Goal: Transaction & Acquisition: Purchase product/service

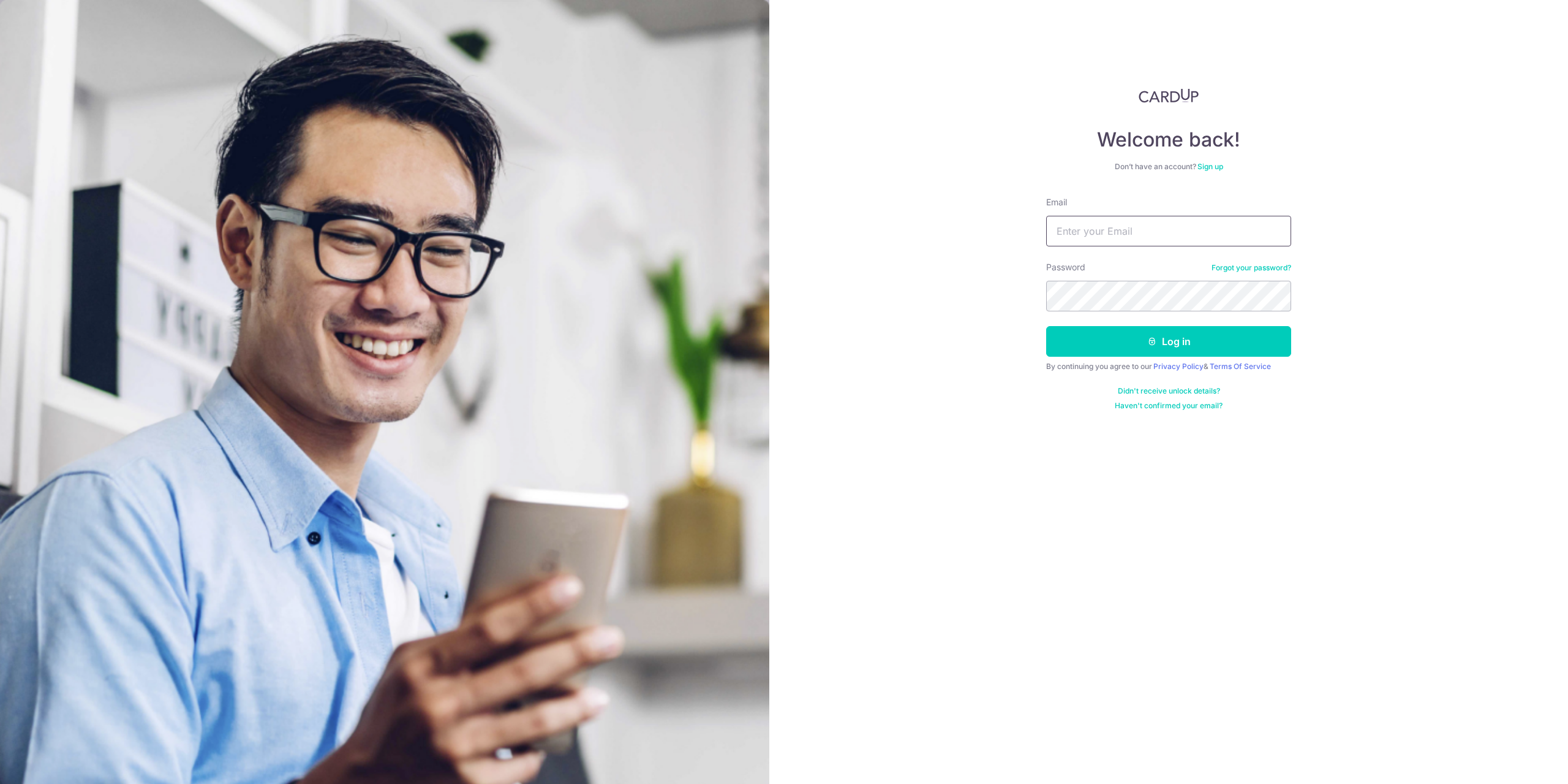
click at [1118, 232] on input "Email" at bounding box center [1169, 231] width 245 height 31
type input "julianwong85@hotmail.com"
click at [1131, 337] on button "Log in" at bounding box center [1169, 341] width 245 height 31
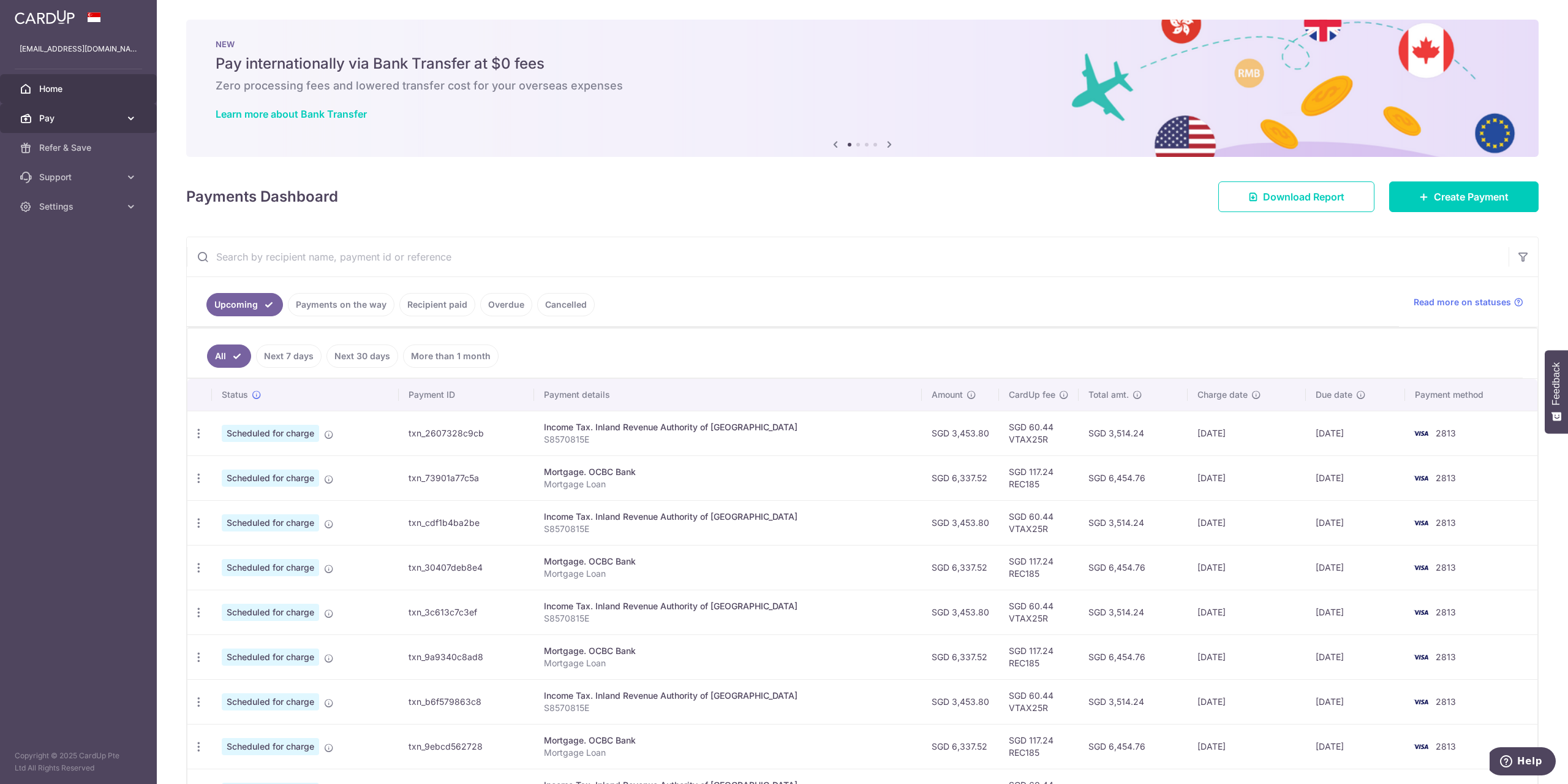
click at [97, 112] on span "Pay" at bounding box center [80, 118] width 81 height 12
click at [76, 151] on span "Payments" at bounding box center [80, 148] width 81 height 12
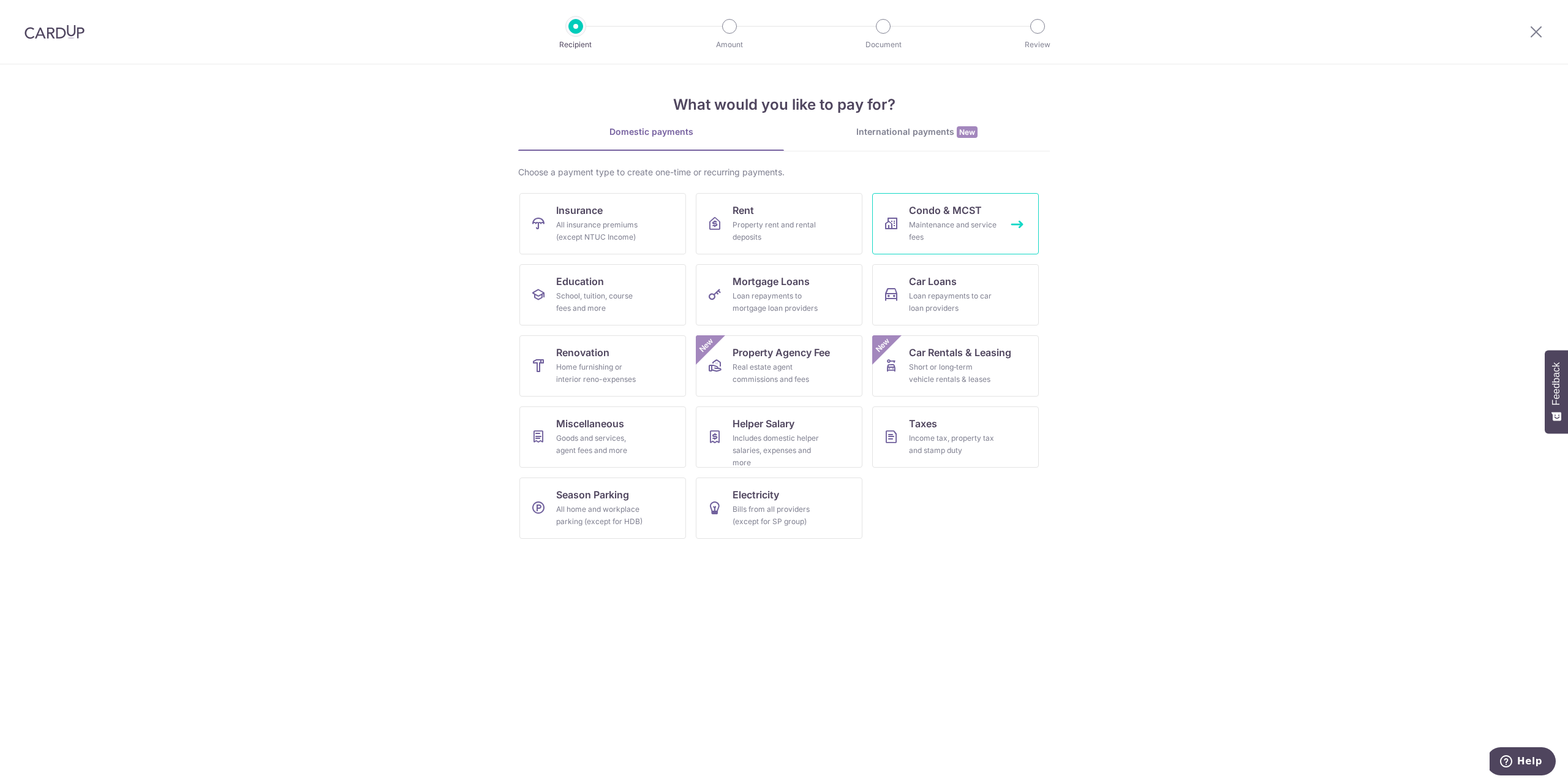
click at [920, 250] on link "Condo & MCST Maintenance and service fees" at bounding box center [956, 224] width 166 height 61
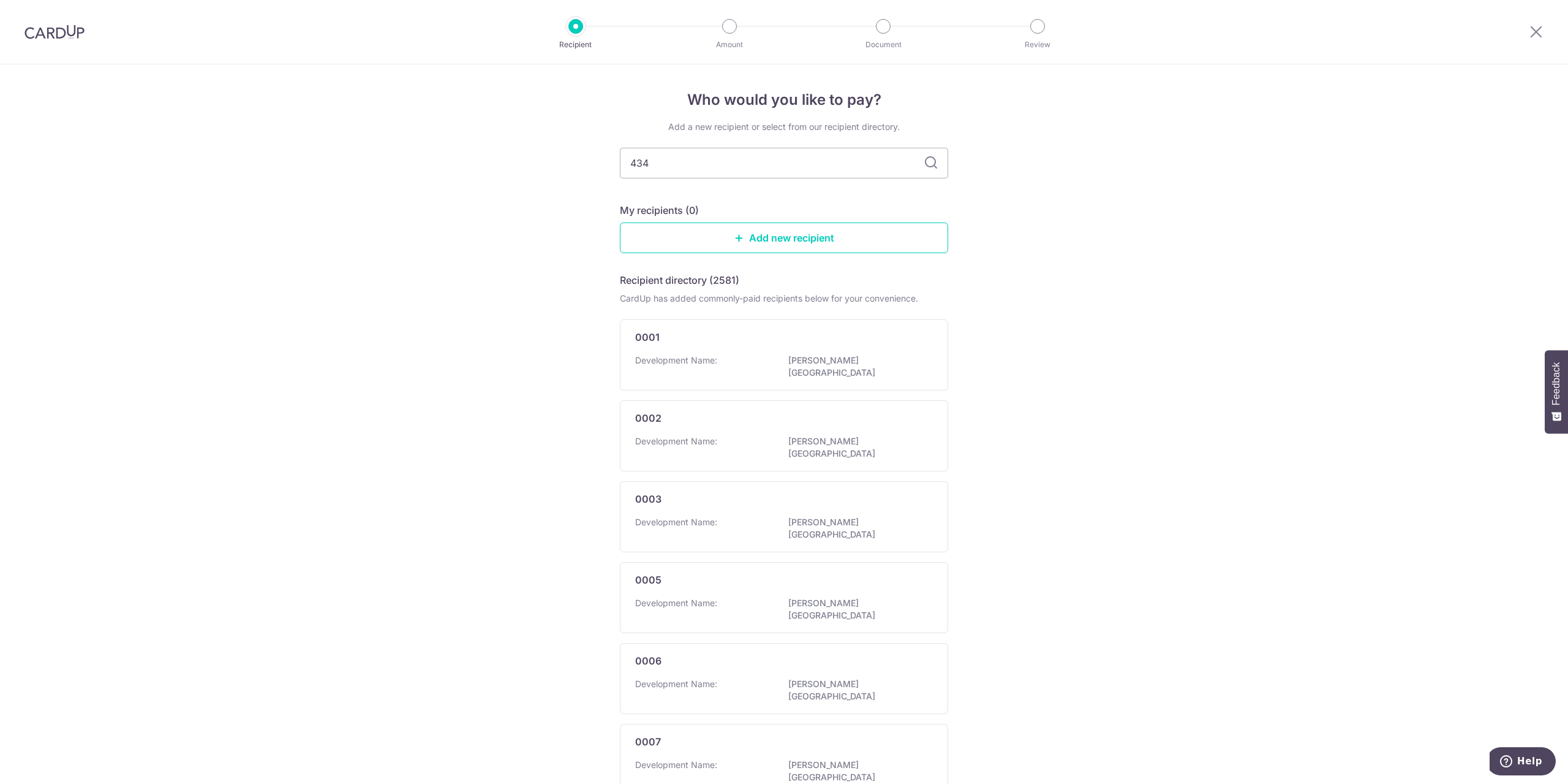
type input "4348"
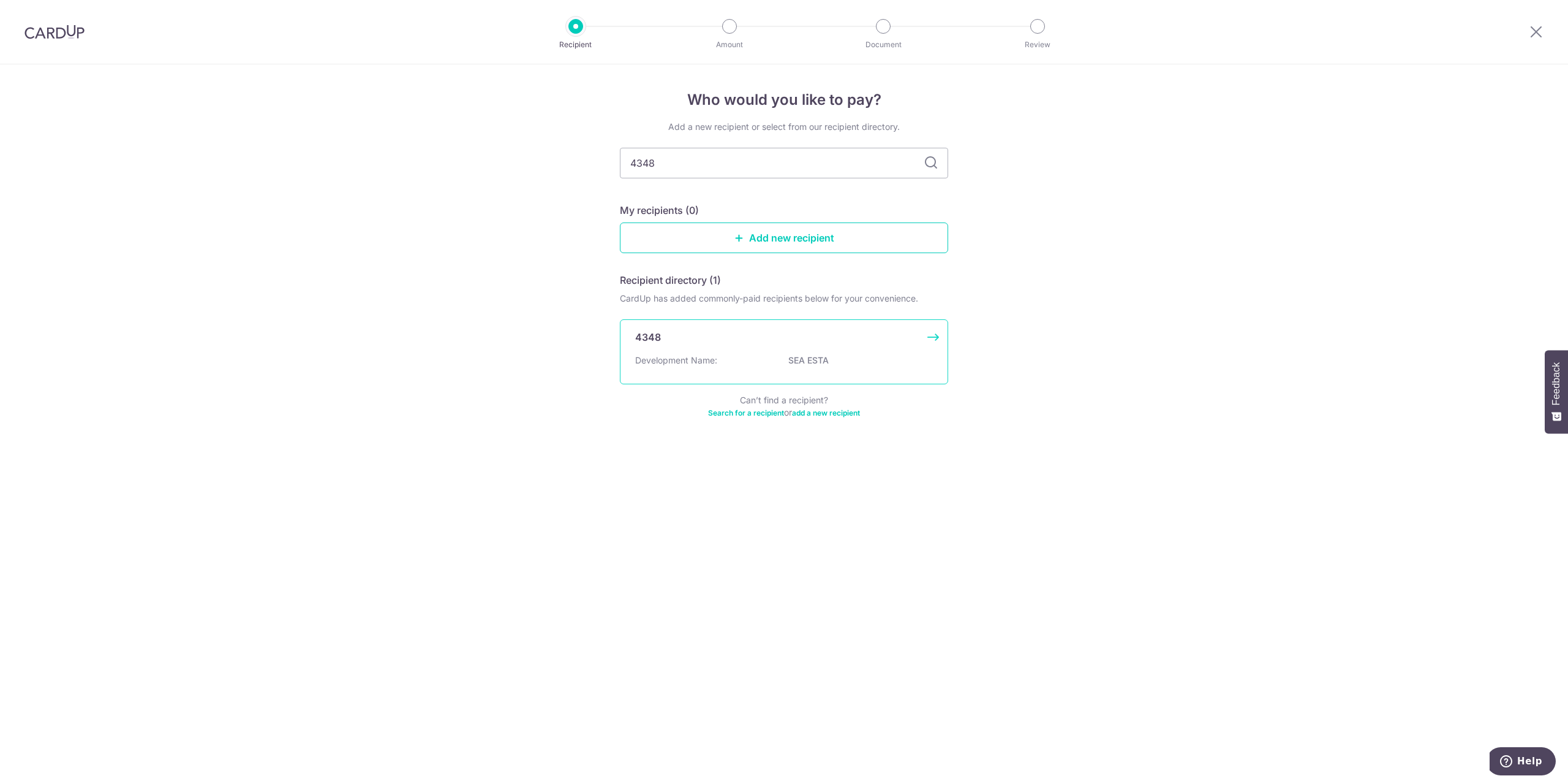
click at [749, 347] on div "4348 Development Name: SEA ESTA" at bounding box center [784, 351] width 329 height 65
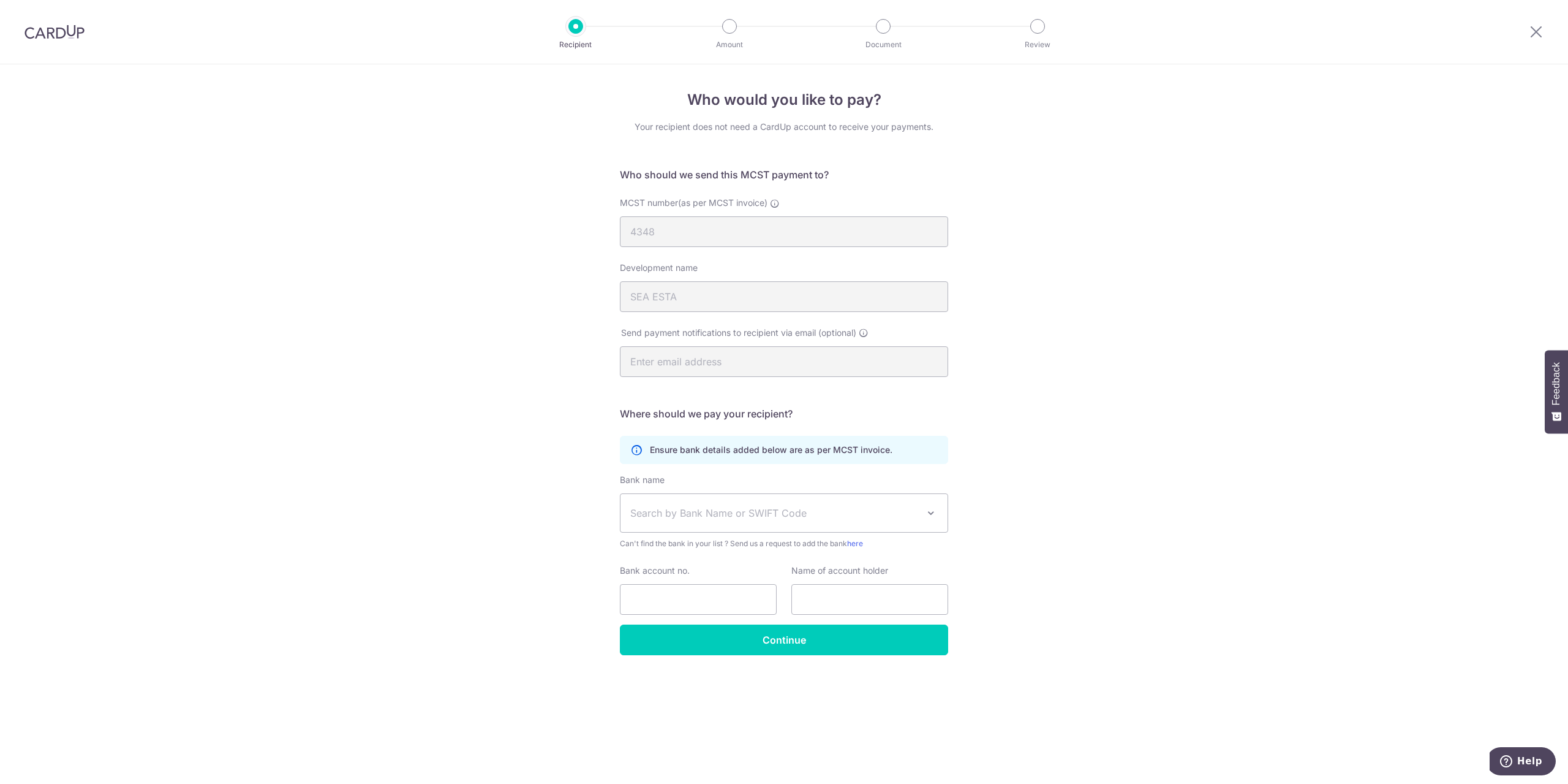
click at [692, 511] on span "Search by Bank Name or SWIFT Code" at bounding box center [774, 512] width 288 height 14
type input "ocbc"
select select "12"
click at [689, 590] on input "Bank account no." at bounding box center [698, 599] width 157 height 31
type input "695541292001"
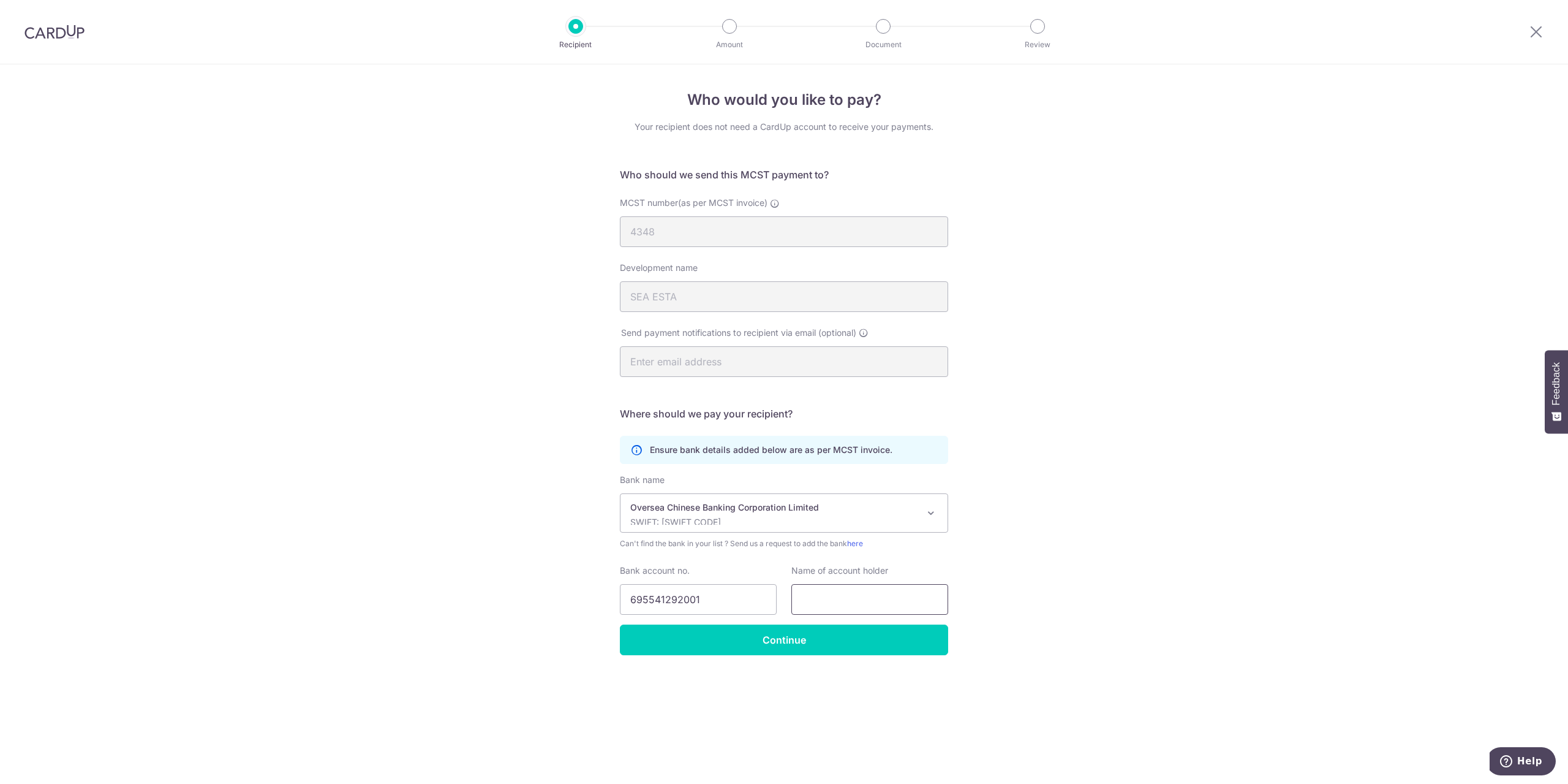
click at [908, 593] on input "text" at bounding box center [870, 599] width 157 height 31
type input "m"
type input "MCST No. 4348"
click at [851, 645] on input "Continue" at bounding box center [784, 640] width 329 height 31
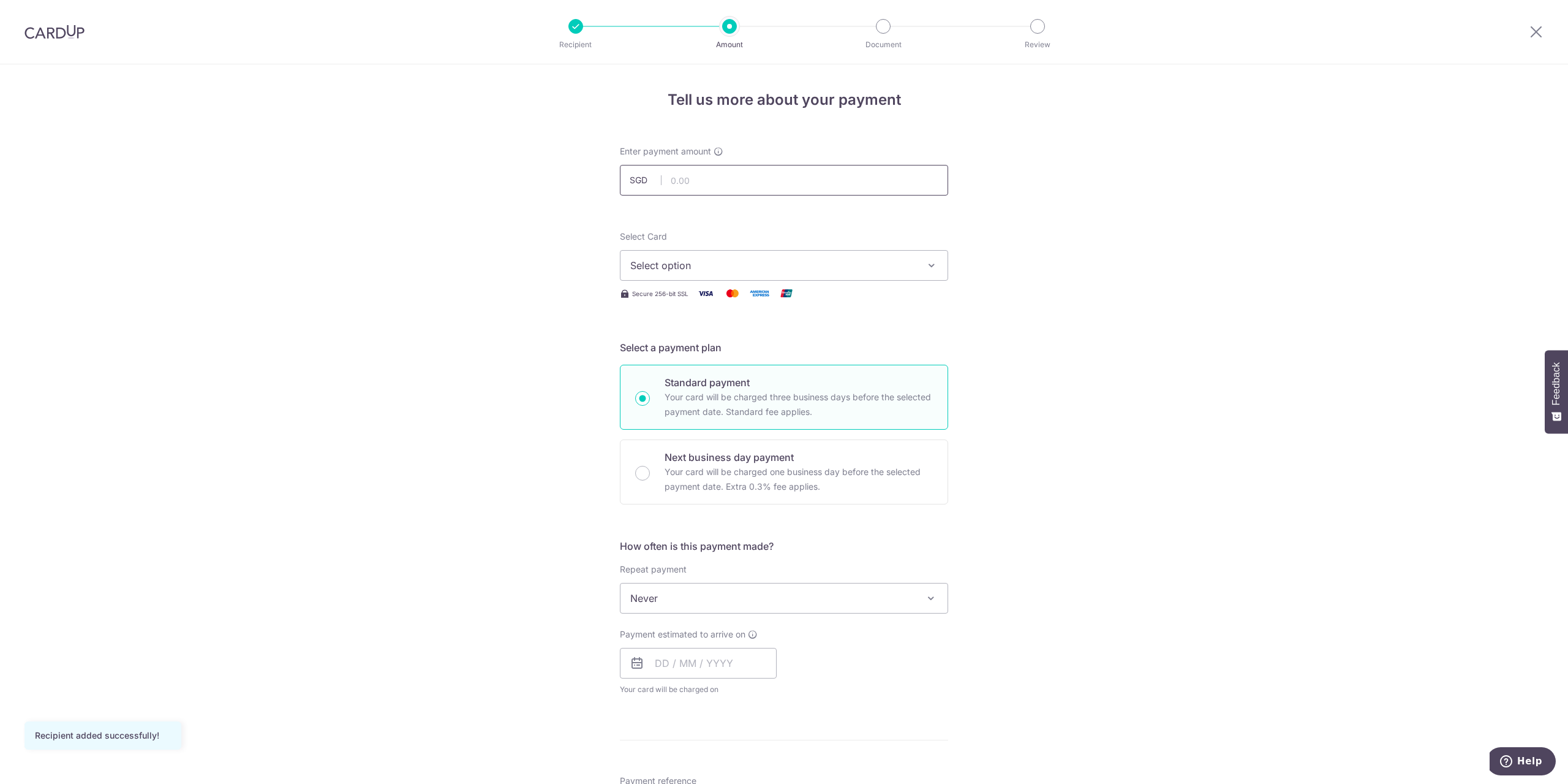
click at [732, 173] on input "text" at bounding box center [784, 180] width 329 height 31
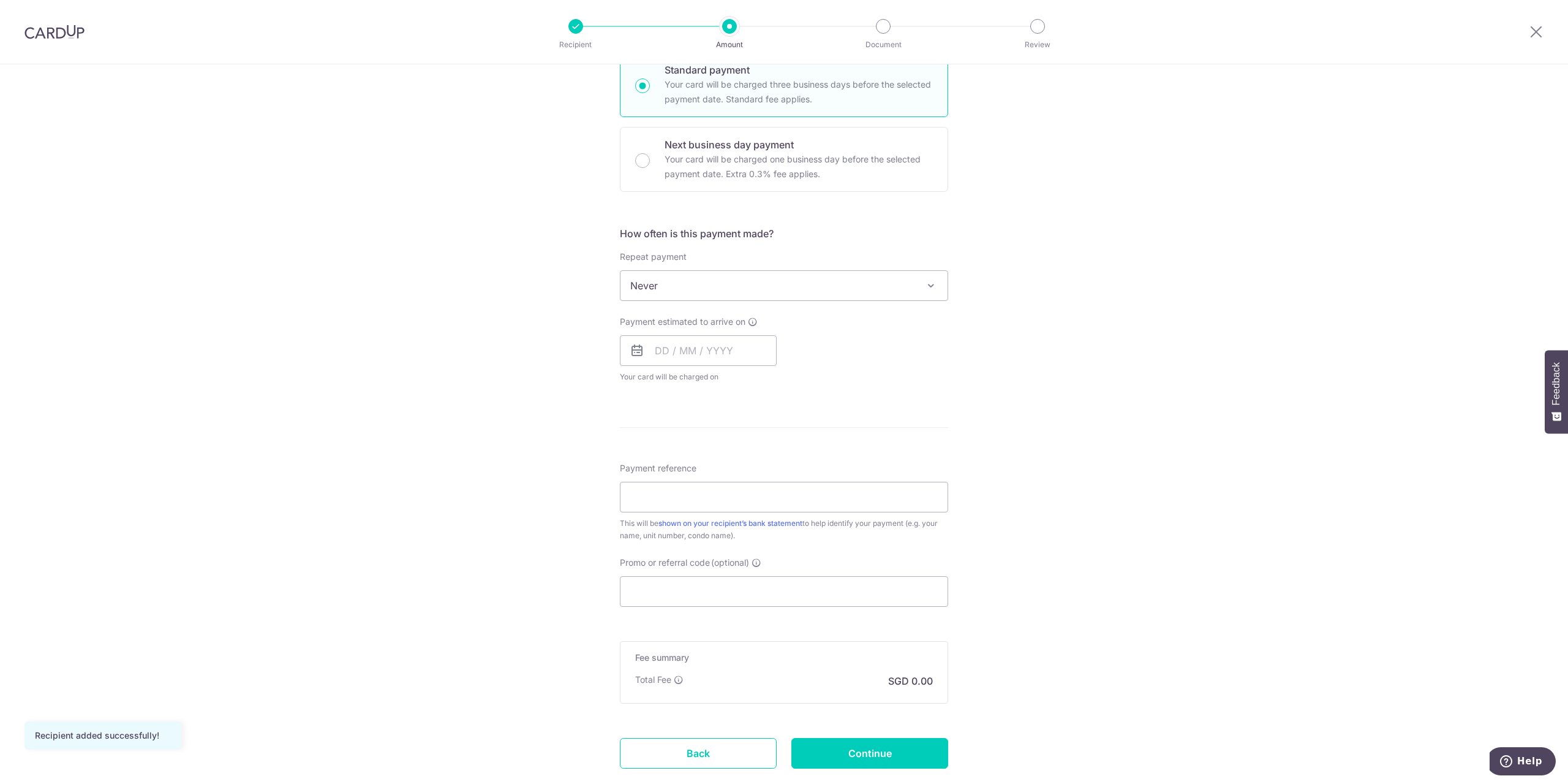
scroll to position [63, 0]
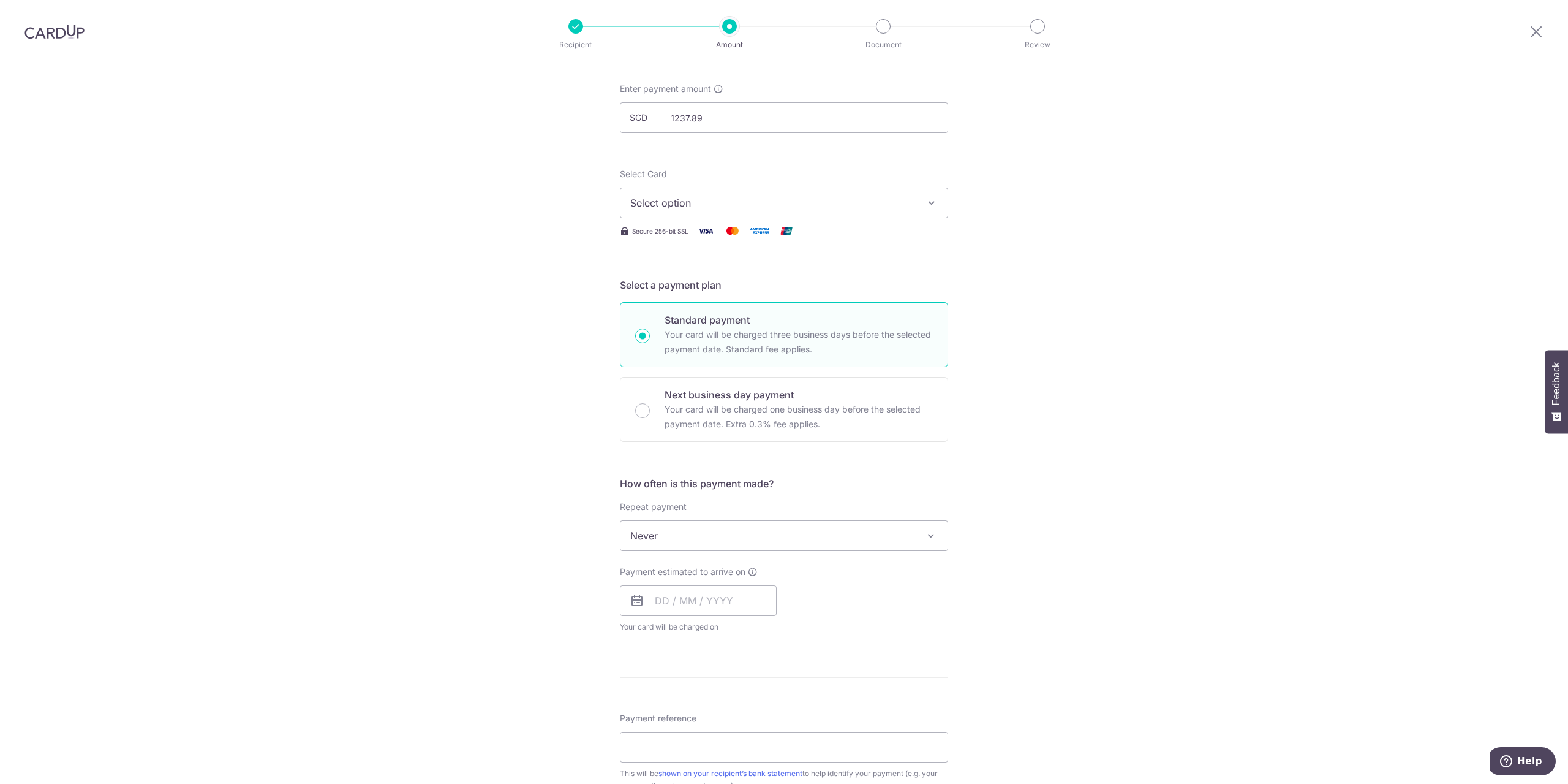
type input "1,237.89"
click at [716, 194] on button "Select option" at bounding box center [784, 203] width 329 height 31
click at [689, 281] on link "**** 2813" at bounding box center [784, 290] width 327 height 30
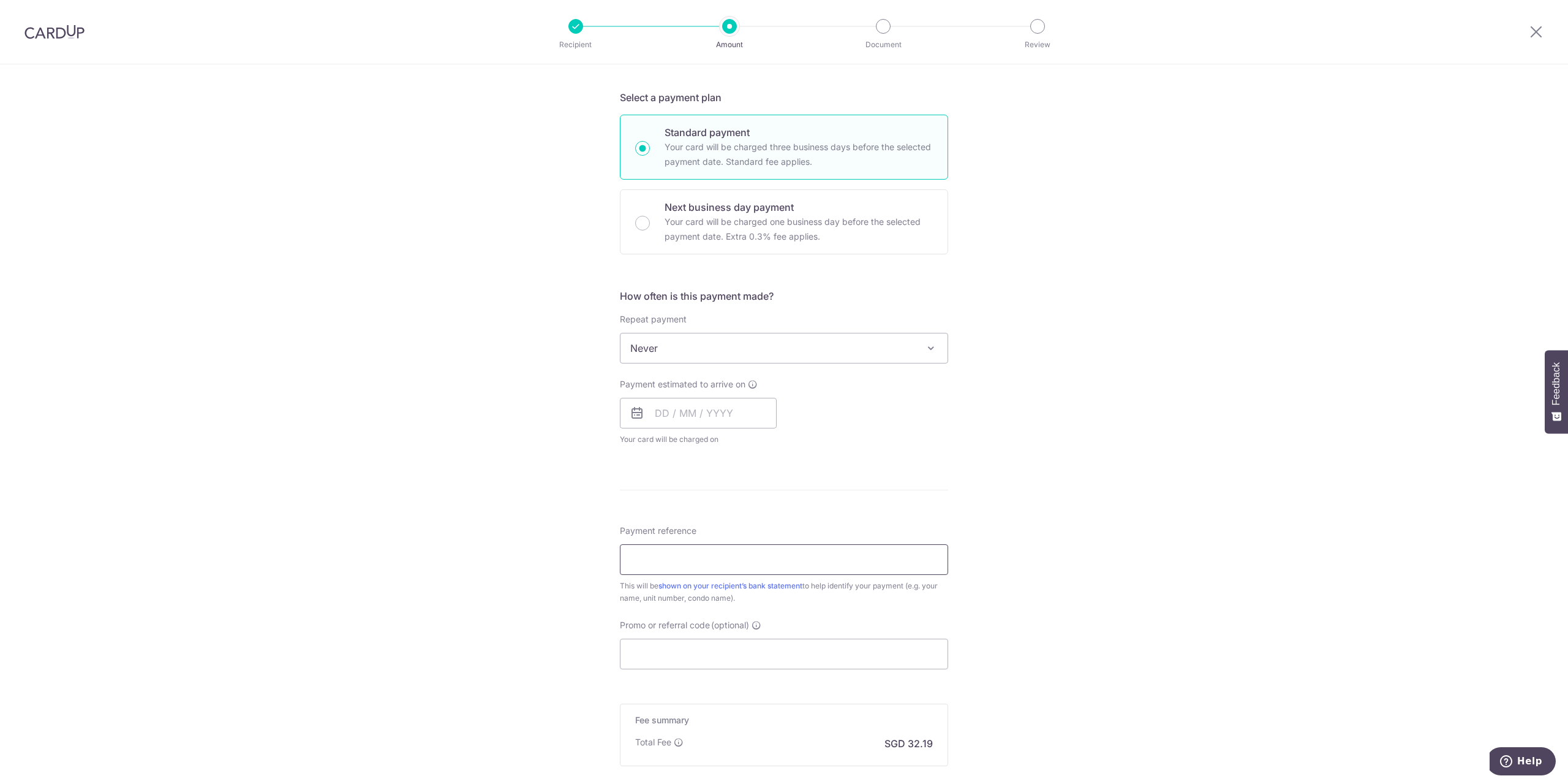
click at [685, 568] on input "Payment reference" at bounding box center [784, 559] width 329 height 31
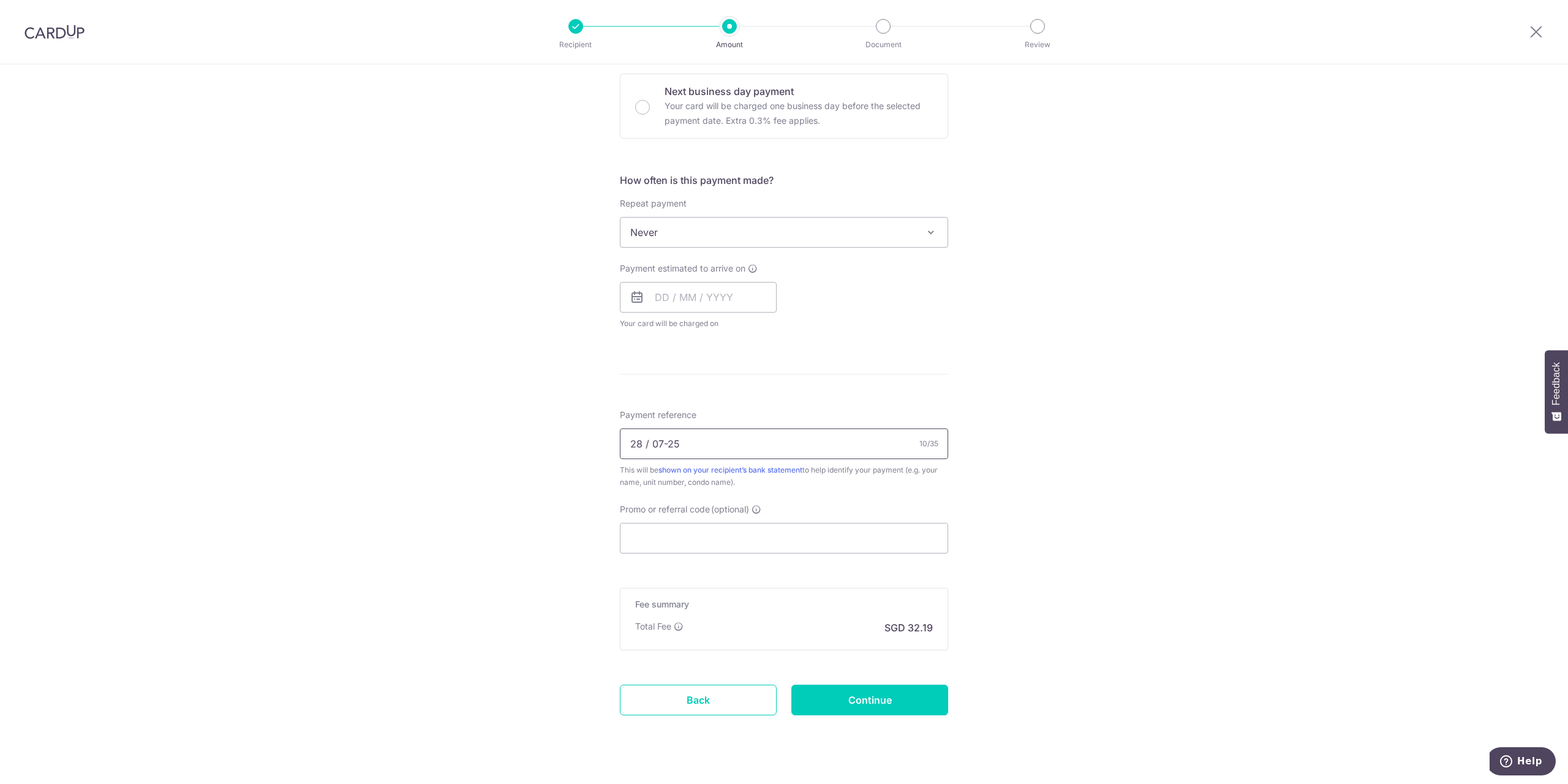
scroll to position [375, 0]
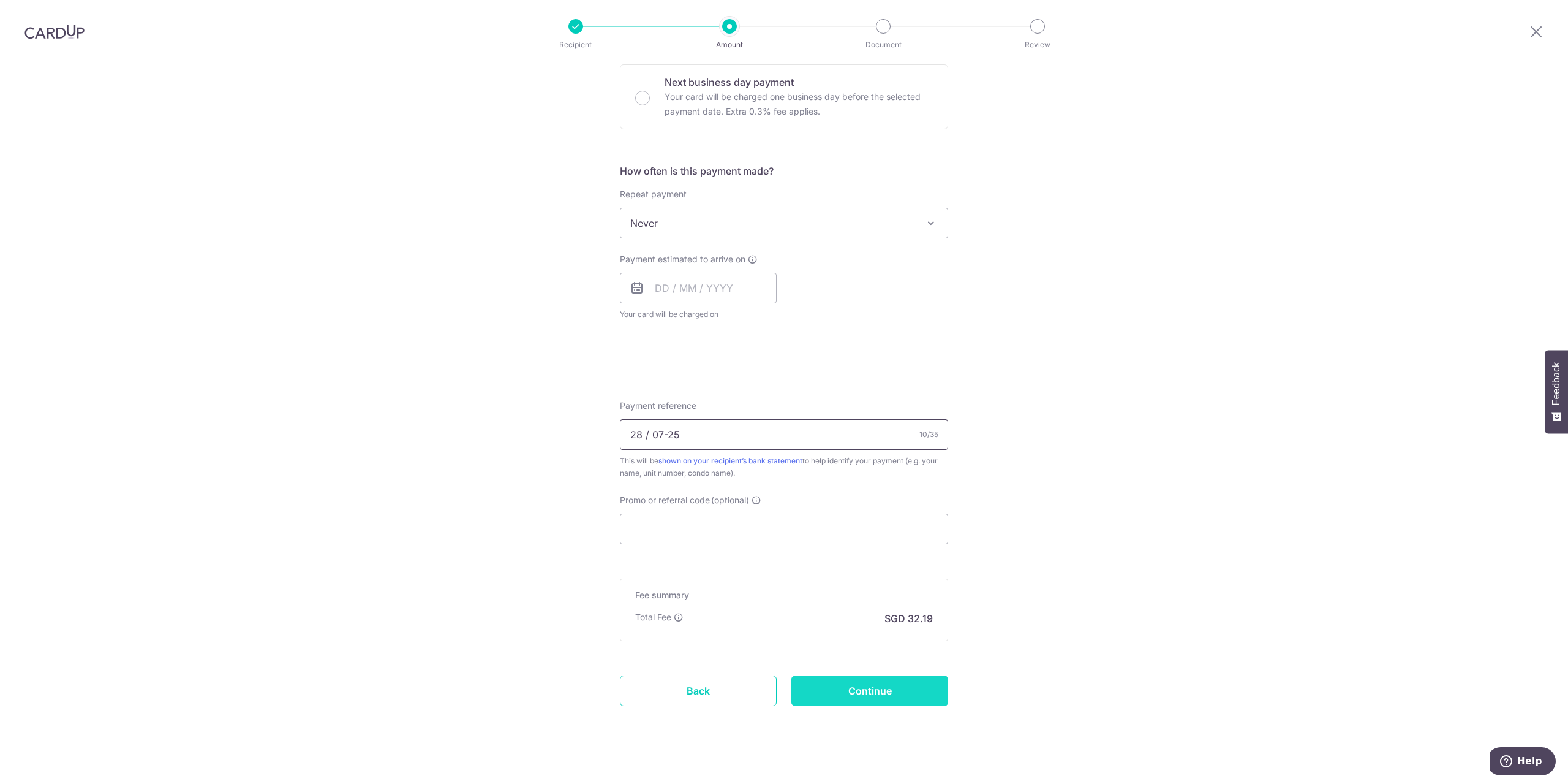
type input "28 / 07-25"
click at [860, 698] on input "Continue" at bounding box center [870, 690] width 157 height 31
type input "Create Schedule"
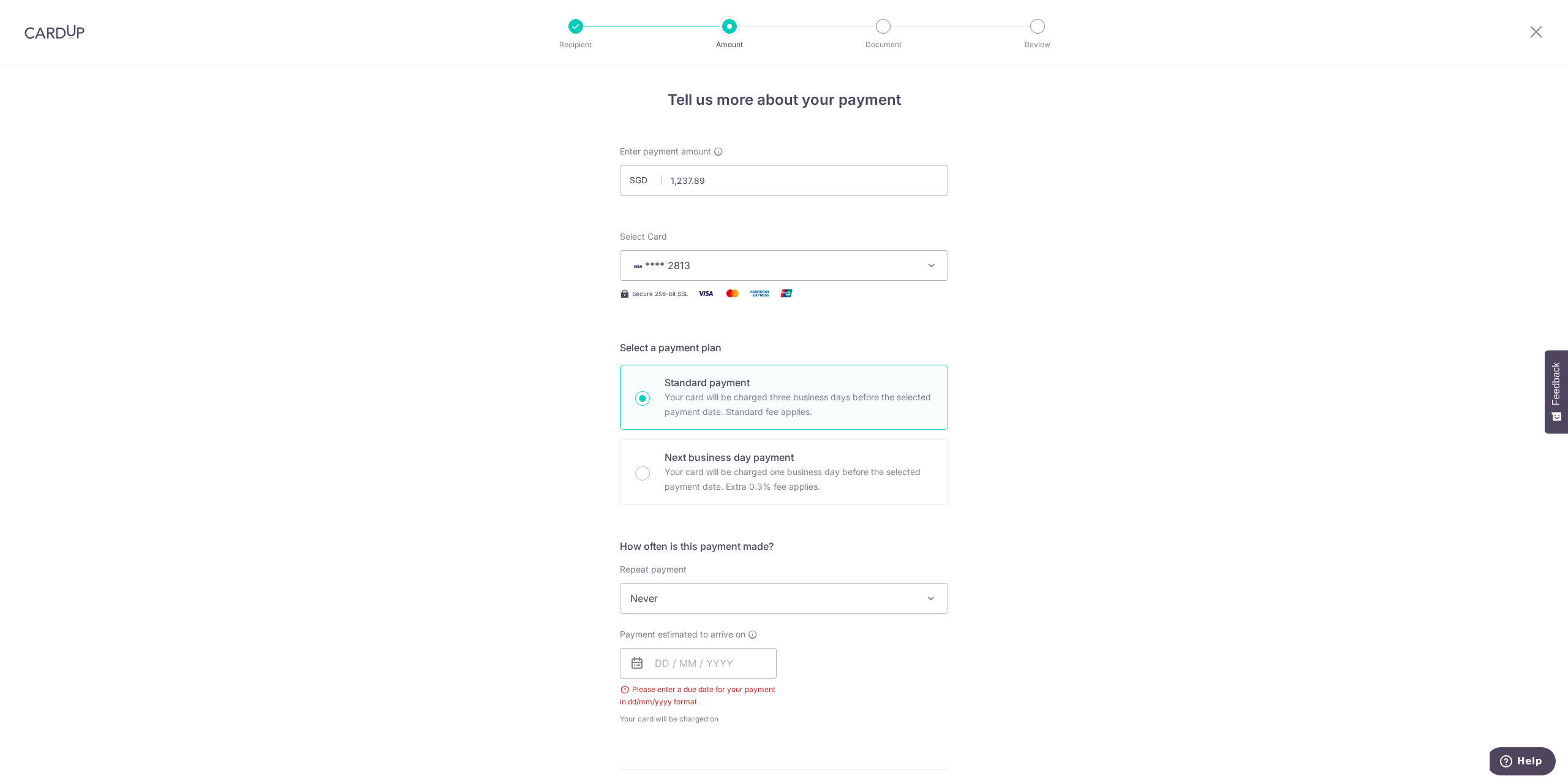
scroll to position [436, 0]
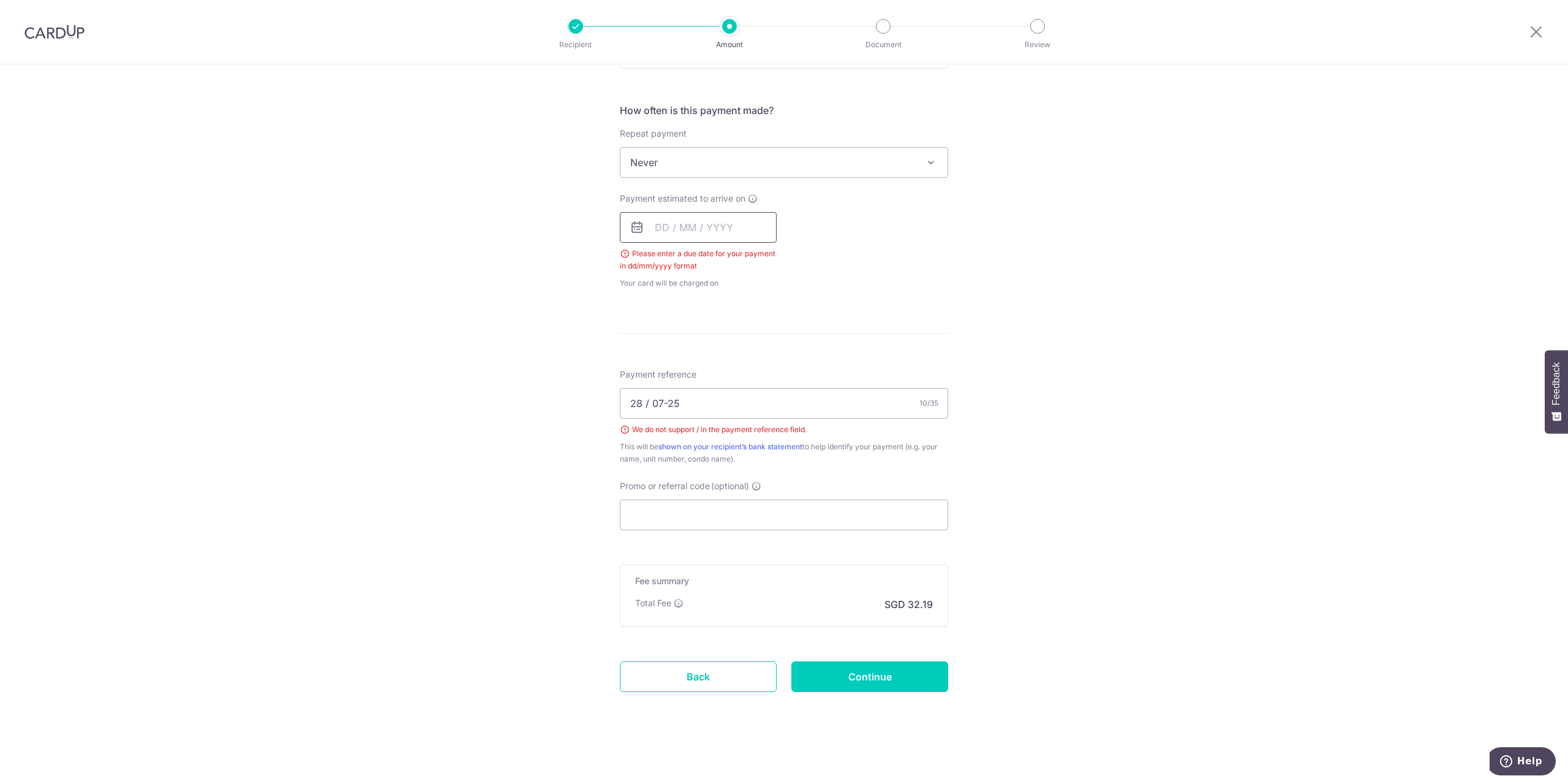
click at [656, 233] on input "text" at bounding box center [698, 227] width 157 height 31
click at [763, 313] on link "5" at bounding box center [767, 314] width 20 height 20
type input "[DATE]"
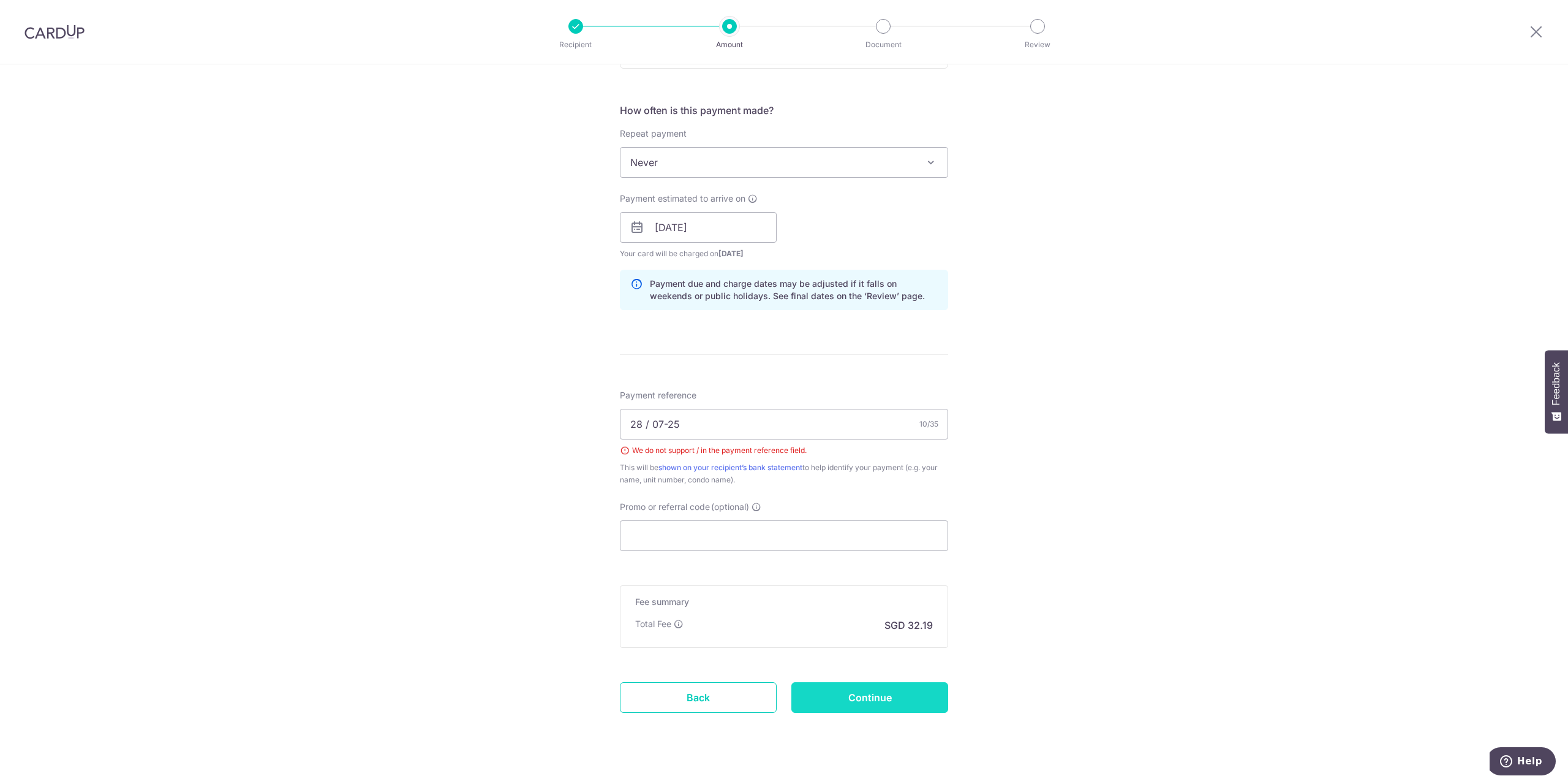
click at [866, 688] on input "Continue" at bounding box center [870, 697] width 157 height 31
type input "Create Schedule"
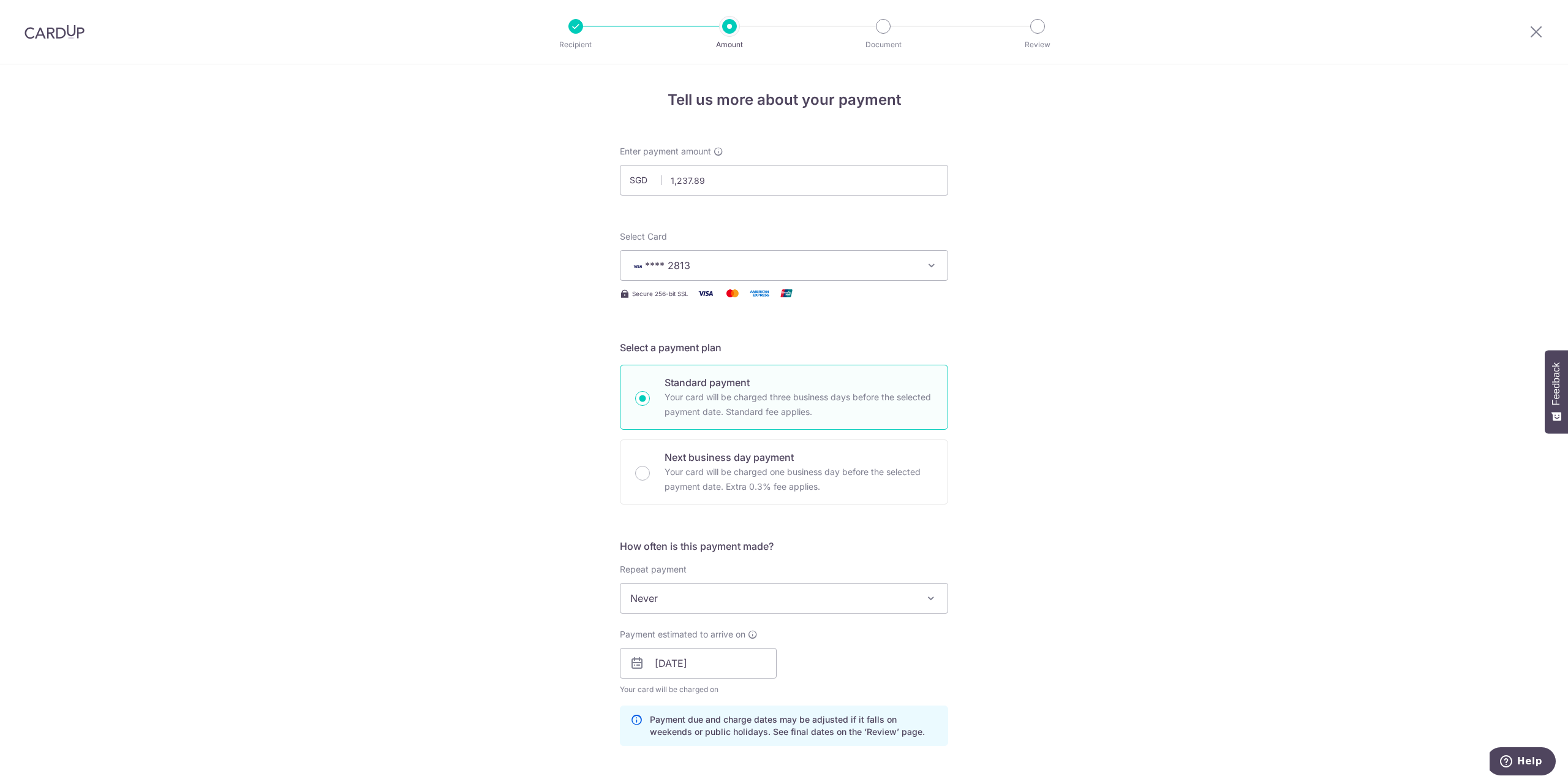
scroll to position [457, 0]
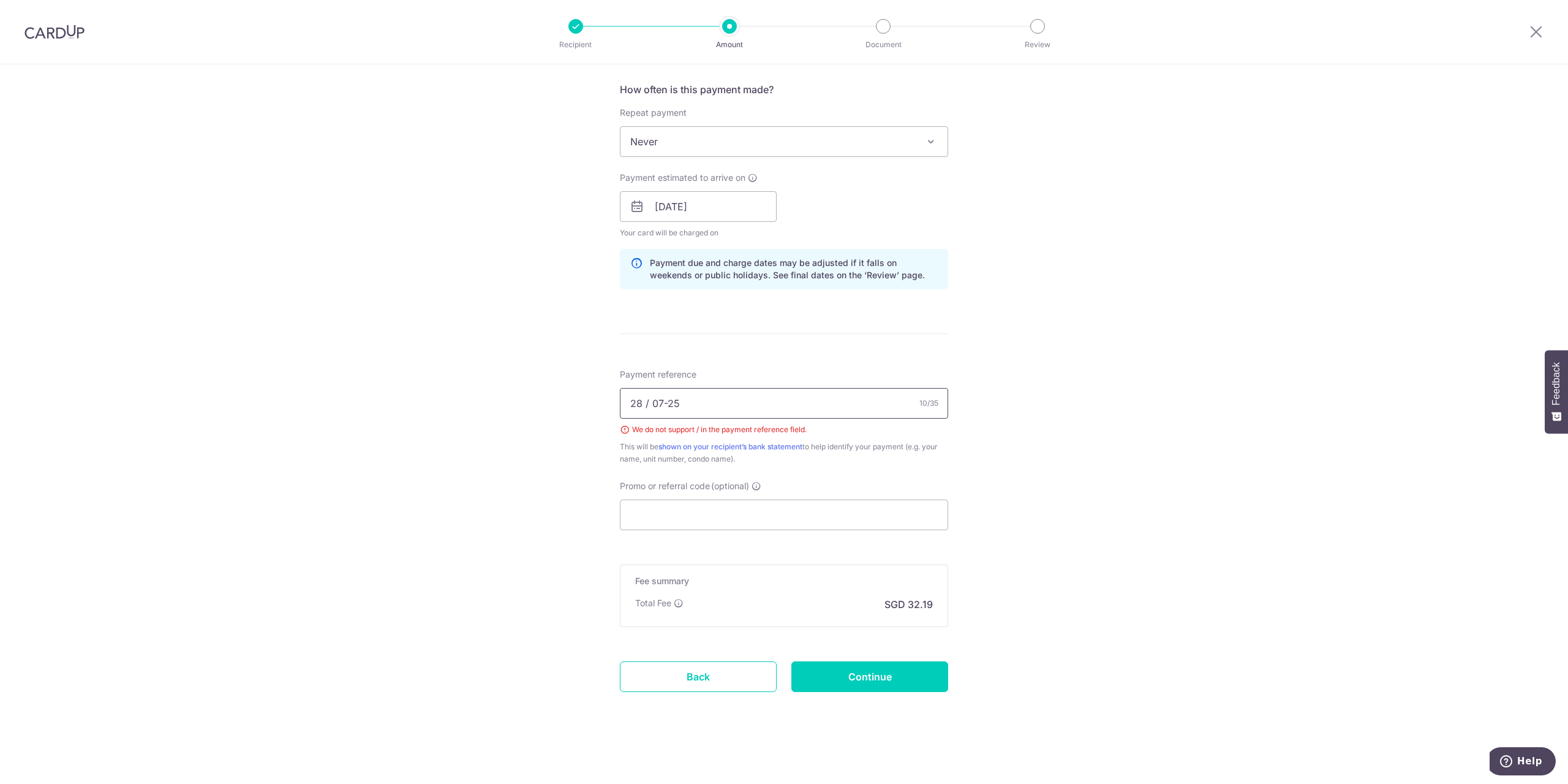
click at [651, 401] on input "28 / 07-25" at bounding box center [784, 403] width 329 height 31
type input "28#07-25"
click at [853, 680] on input "Continue" at bounding box center [870, 677] width 157 height 31
type input "Create Schedule"
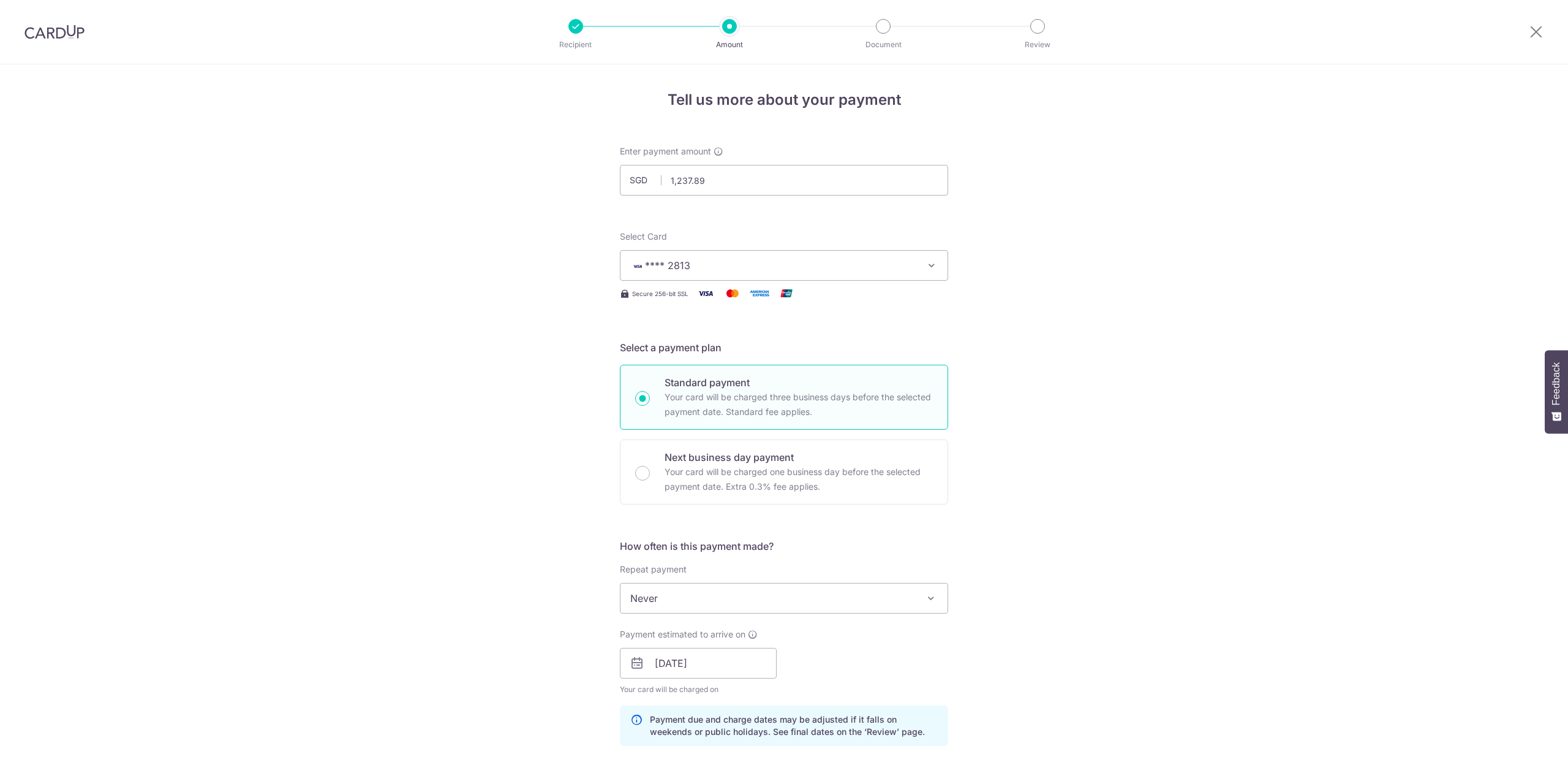
scroll to position [457, 0]
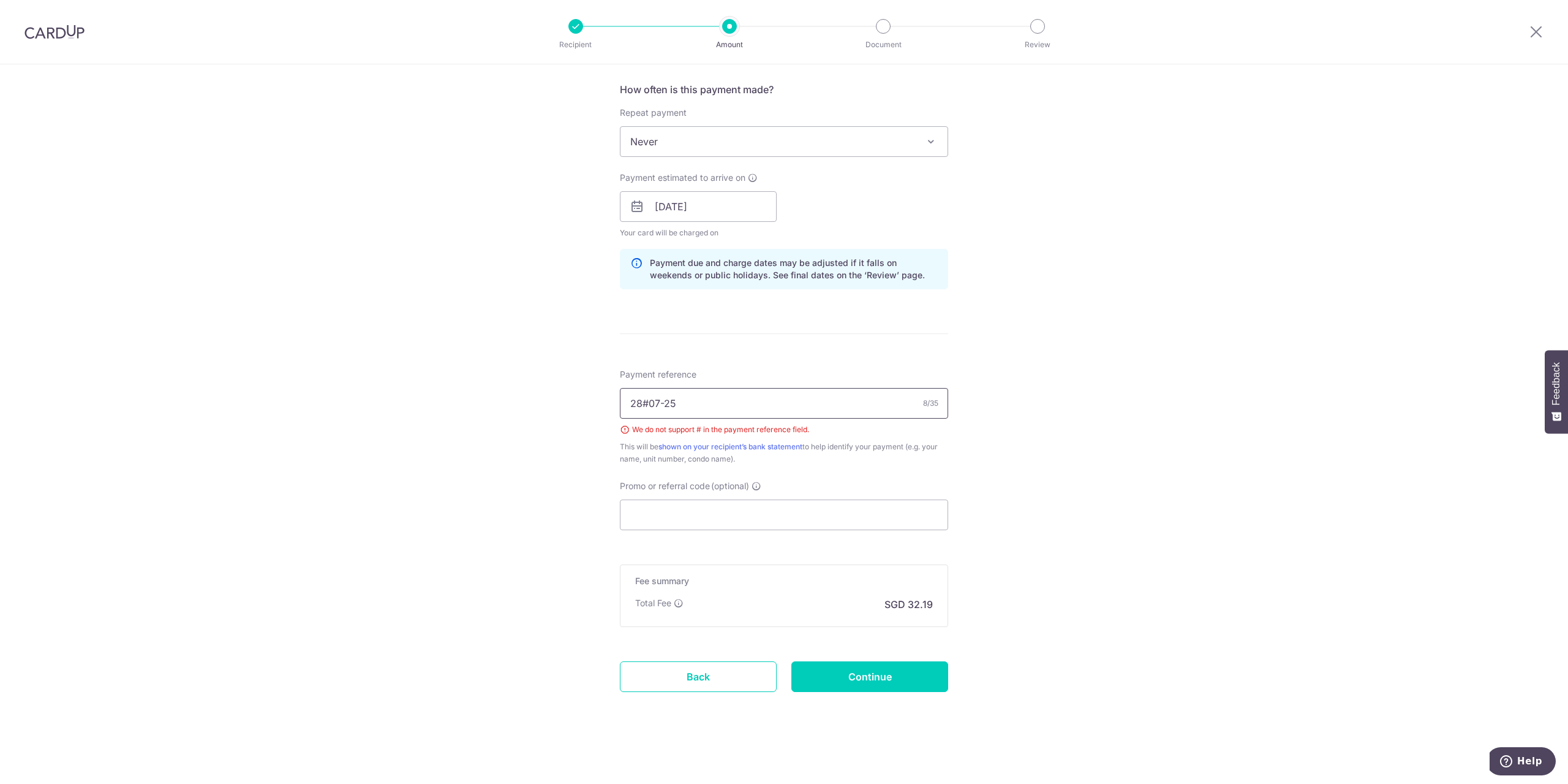
click at [649, 400] on input "28#07-25" at bounding box center [784, 403] width 329 height 31
type input "28 07-25"
click at [859, 680] on input "Continue" at bounding box center [870, 677] width 157 height 31
type input "Create Schedule"
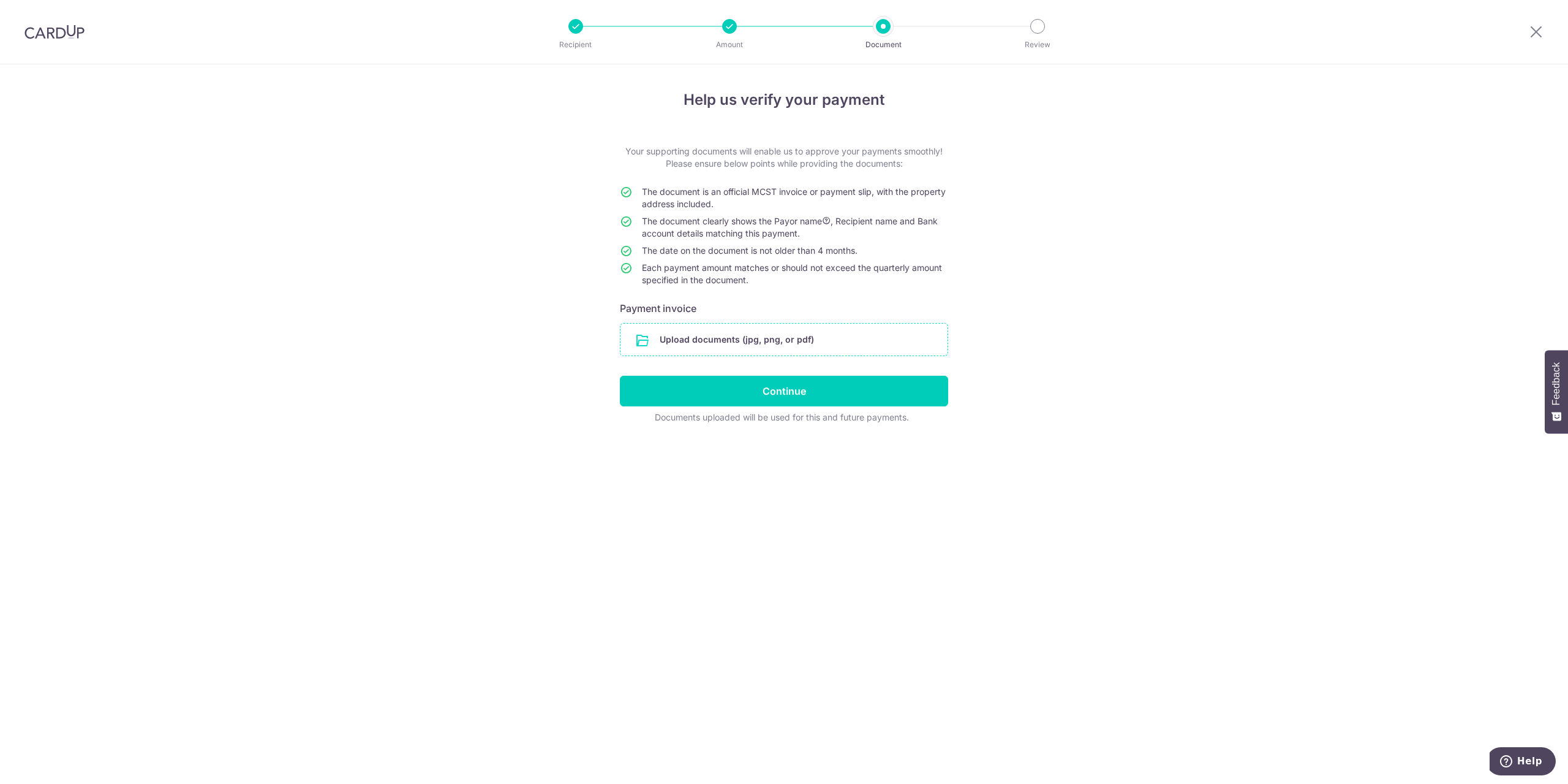
click at [751, 344] on input "file" at bounding box center [784, 340] width 327 height 32
click at [763, 345] on input "file" at bounding box center [784, 340] width 327 height 32
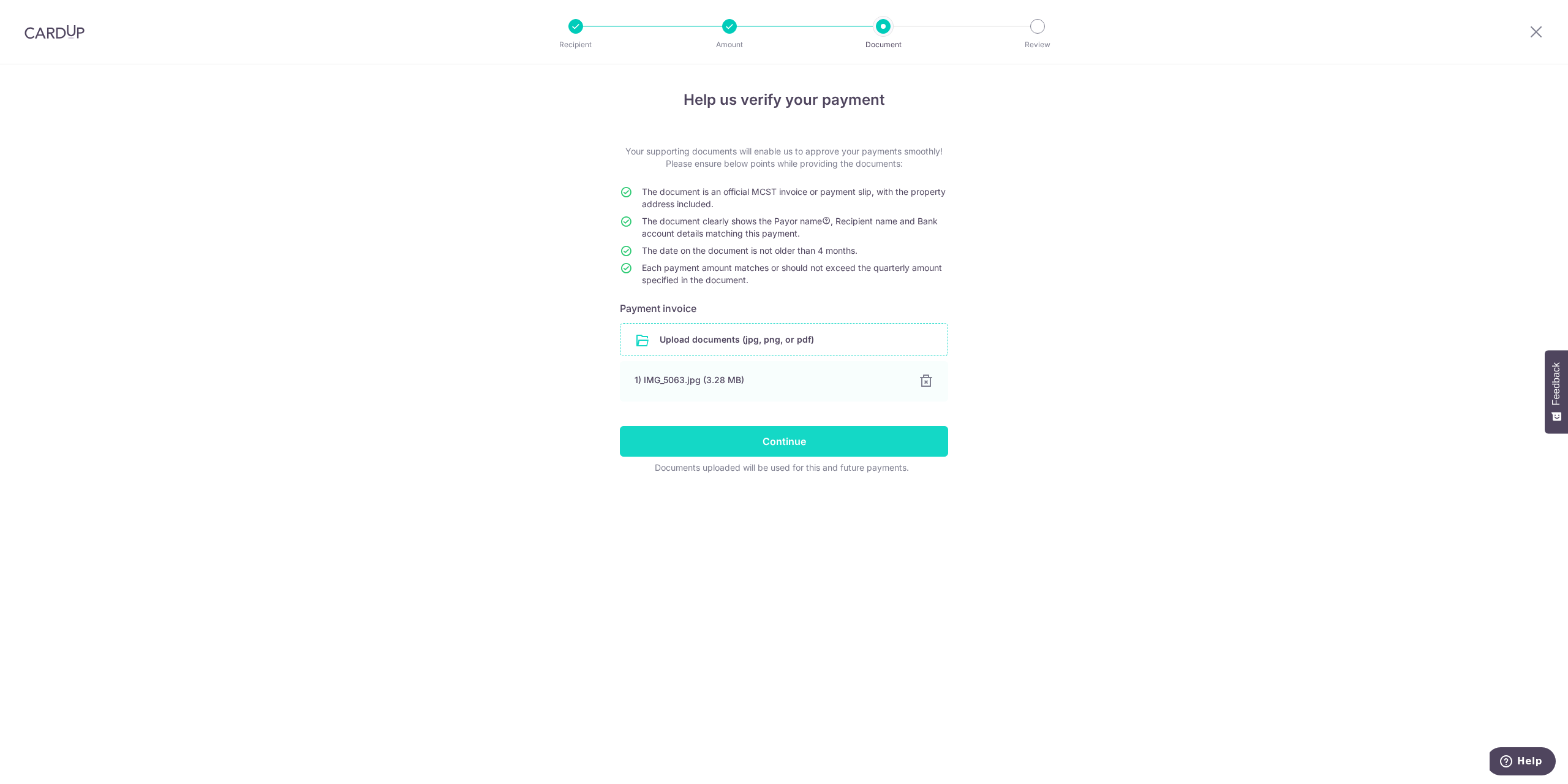
click at [786, 453] on input "Continue" at bounding box center [784, 441] width 329 height 31
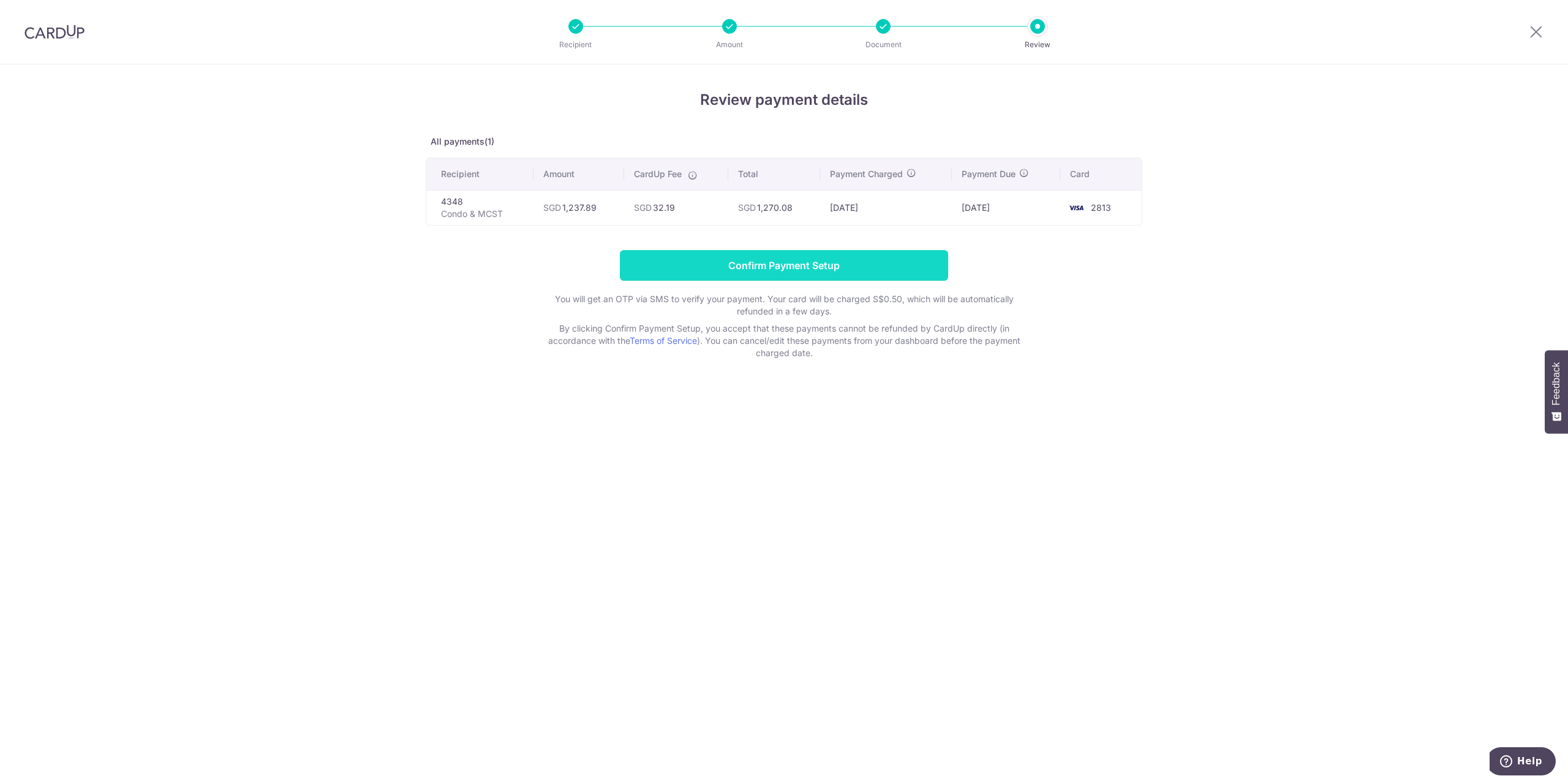
click at [881, 268] on input "Confirm Payment Setup" at bounding box center [784, 265] width 329 height 31
